Goal: Task Accomplishment & Management: Use online tool/utility

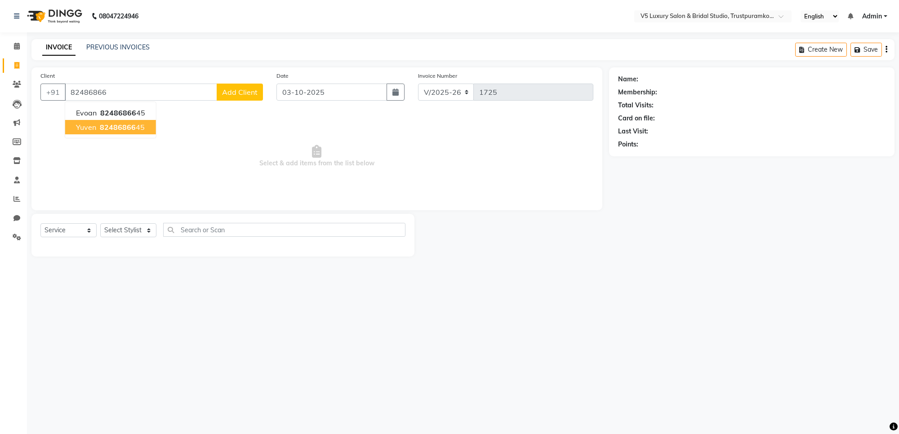
select select "7993"
select select "service"
click at [104, 123] on span "82486866" at bounding box center [118, 127] width 36 height 9
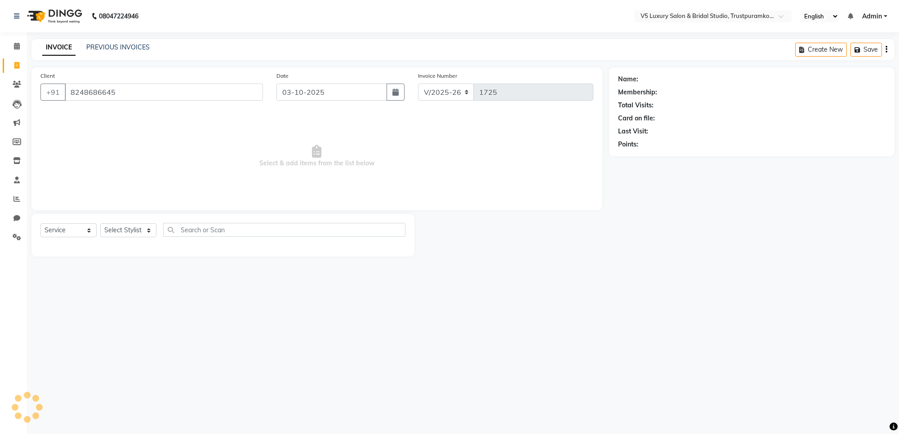
type input "8248686645"
click at [145, 230] on select "Select Stylist [PERSON_NAME] [PERSON_NAME] [PERSON_NAME] [DATE] [PERSON_NAME]" at bounding box center [128, 230] width 56 height 14
select select "72640"
click at [100, 223] on select "Select Stylist [PERSON_NAME] [PERSON_NAME] [PERSON_NAME] [DATE] [PERSON_NAME]" at bounding box center [128, 230] width 56 height 14
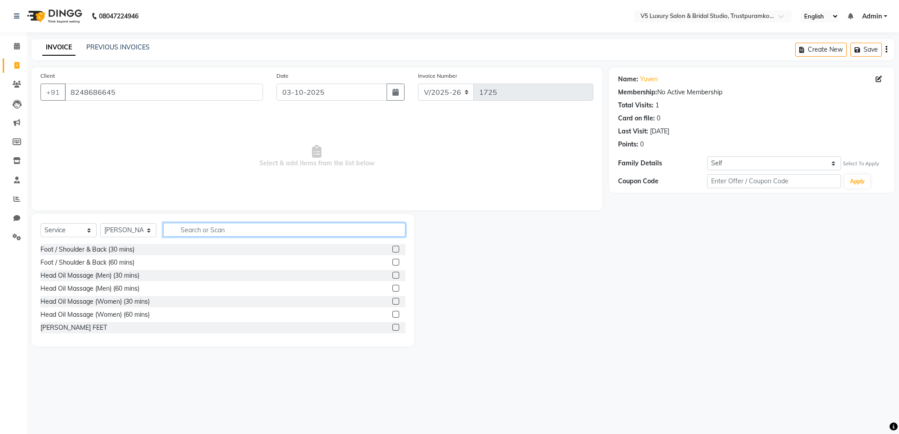
click at [238, 227] on input "text" at bounding box center [284, 230] width 242 height 14
type input "c"
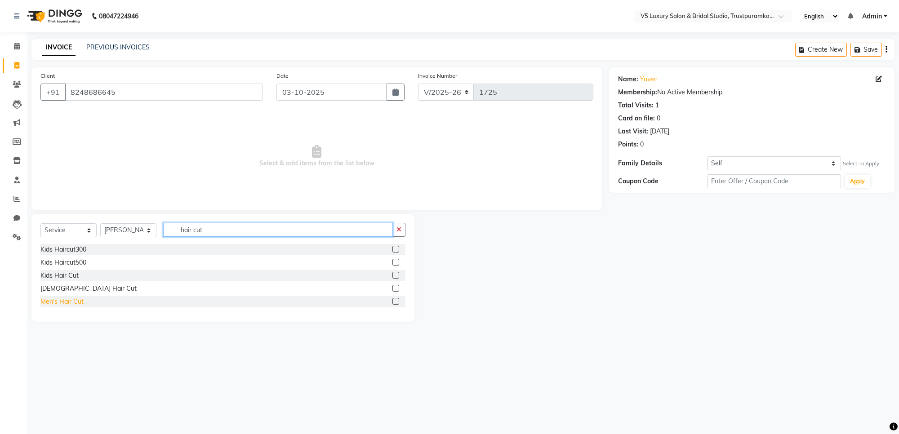
type input "hair cut"
click at [72, 302] on div "Men's Hair Cut" at bounding box center [61, 301] width 43 height 9
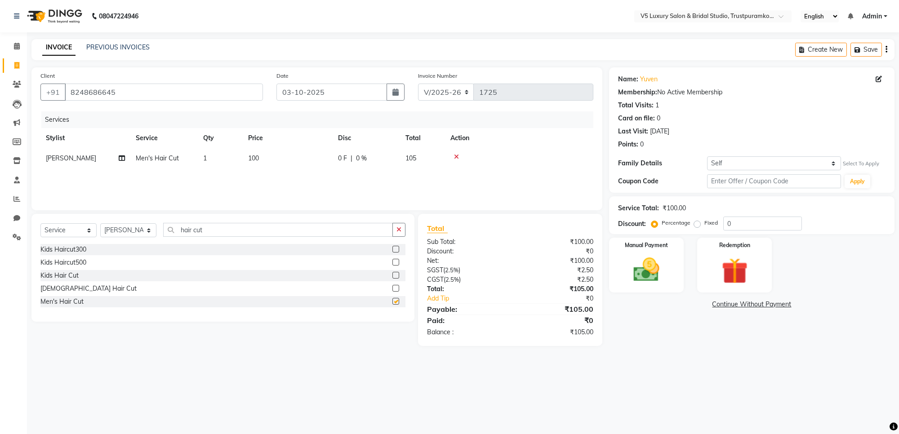
checkbox input "false"
click at [275, 154] on td "100" at bounding box center [288, 158] width 90 height 20
click at [314, 160] on input "100" at bounding box center [329, 161] width 79 height 14
type input "1"
type input "250"
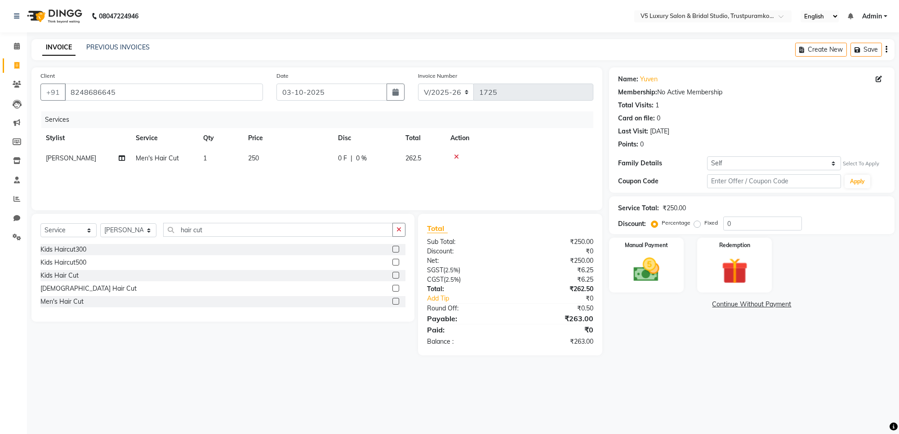
click at [338, 176] on div "Services Stylist Service Qty Price Disc Total Action [PERSON_NAME] Men's Hair C…" at bounding box center [316, 156] width 553 height 90
click at [277, 154] on td "250" at bounding box center [288, 158] width 90 height 20
click at [315, 160] on input "250" at bounding box center [329, 161] width 79 height 14
type input "240"
click at [329, 182] on div "Services Stylist Service Qty Price Disc Total Action [PERSON_NAME] [PERSON_NAME…" at bounding box center [316, 156] width 553 height 90
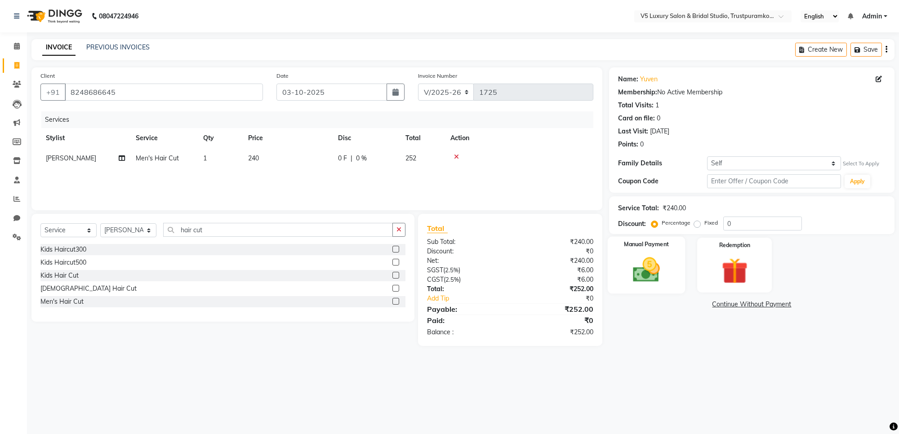
click at [646, 267] on img at bounding box center [646, 269] width 44 height 31
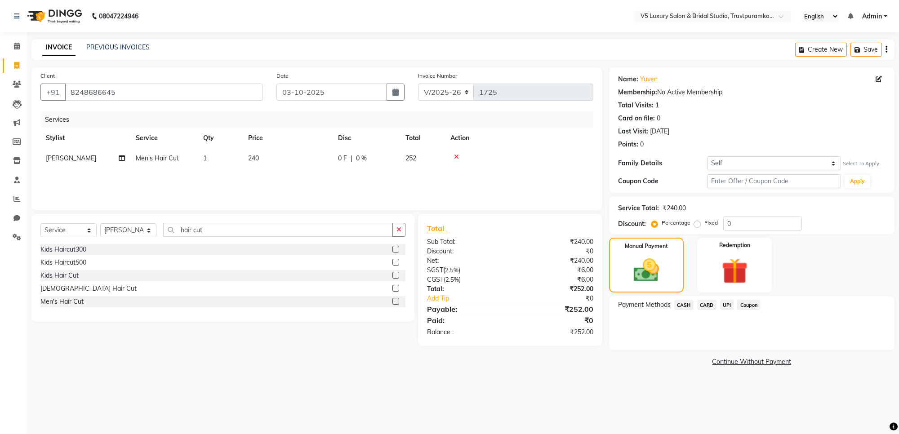
click at [726, 304] on span "UPI" at bounding box center [727, 305] width 14 height 10
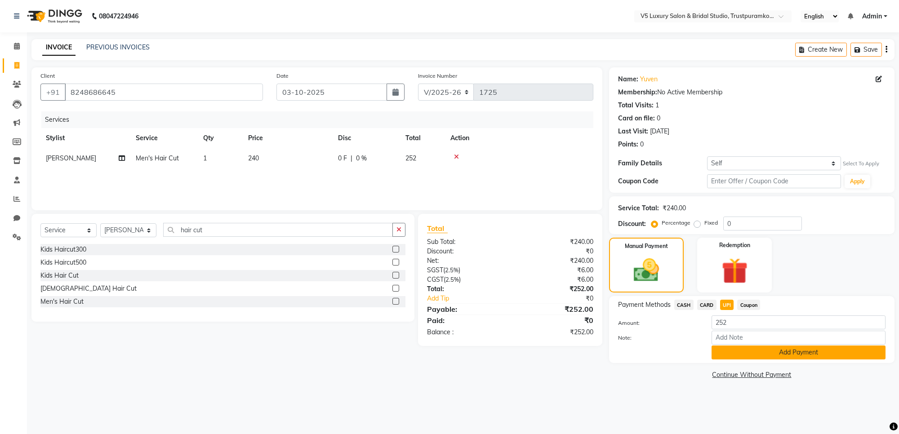
click at [740, 351] on button "Add Payment" at bounding box center [798, 352] width 174 height 14
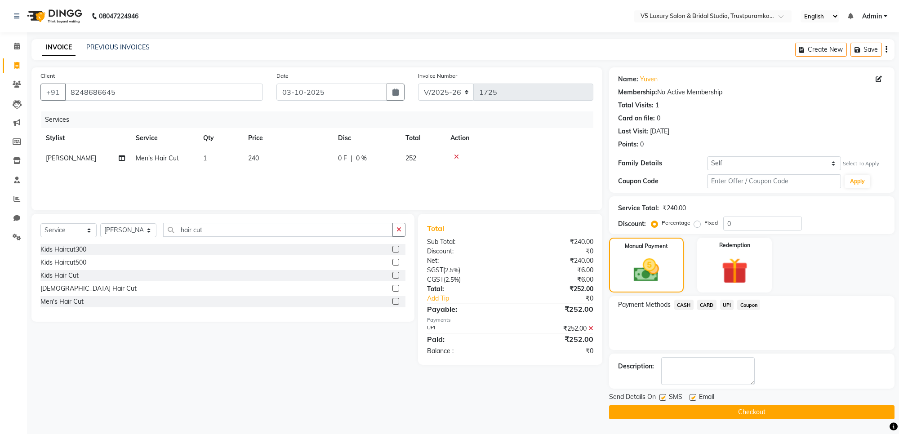
click at [695, 396] on label at bounding box center [692, 397] width 7 height 7
click at [695, 396] on input "checkbox" at bounding box center [692, 398] width 6 height 6
checkbox input "false"
click at [701, 407] on button "Checkout" at bounding box center [751, 412] width 285 height 14
